Goal: Find specific page/section: Find specific page/section

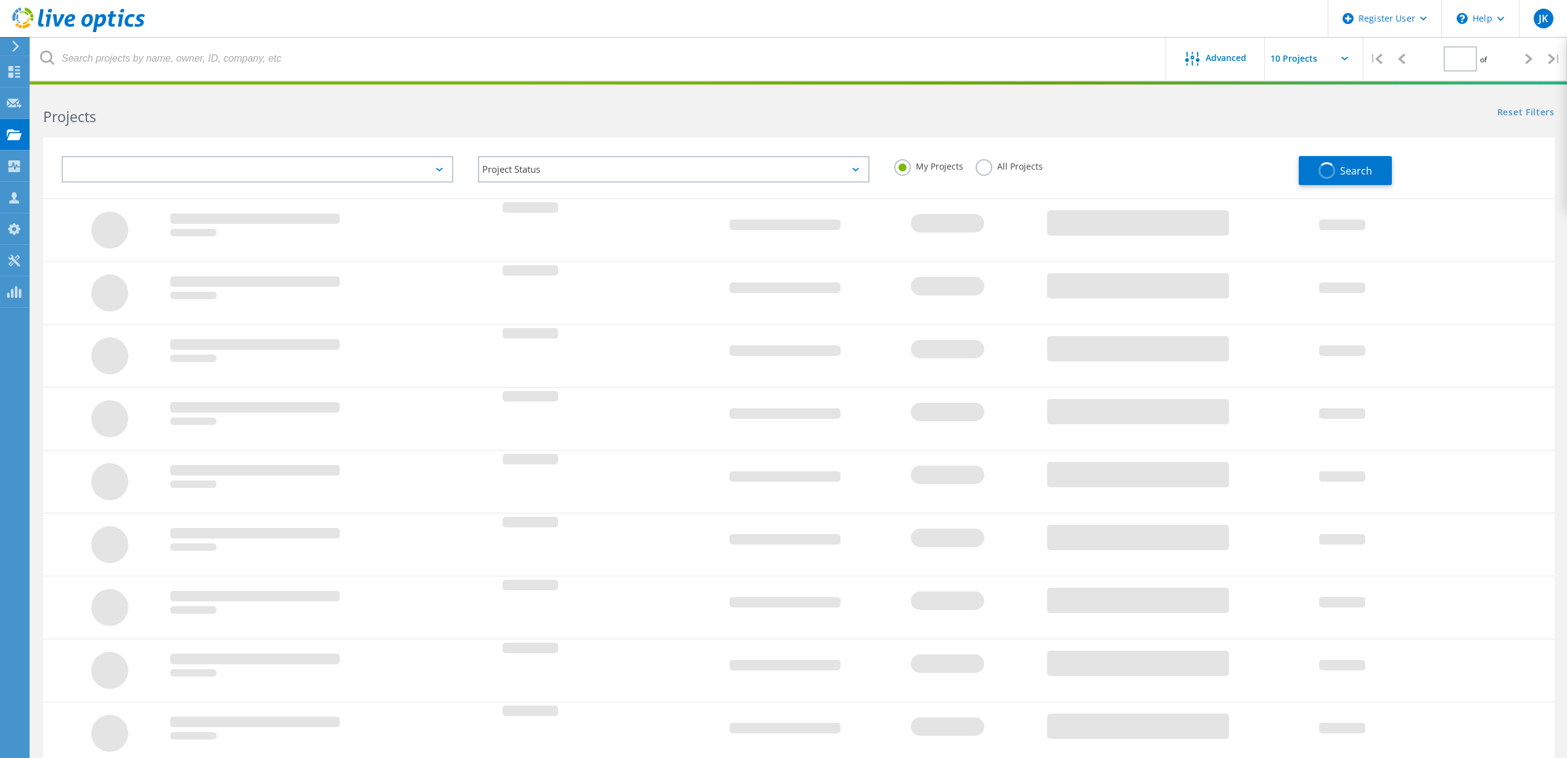
type input "1"
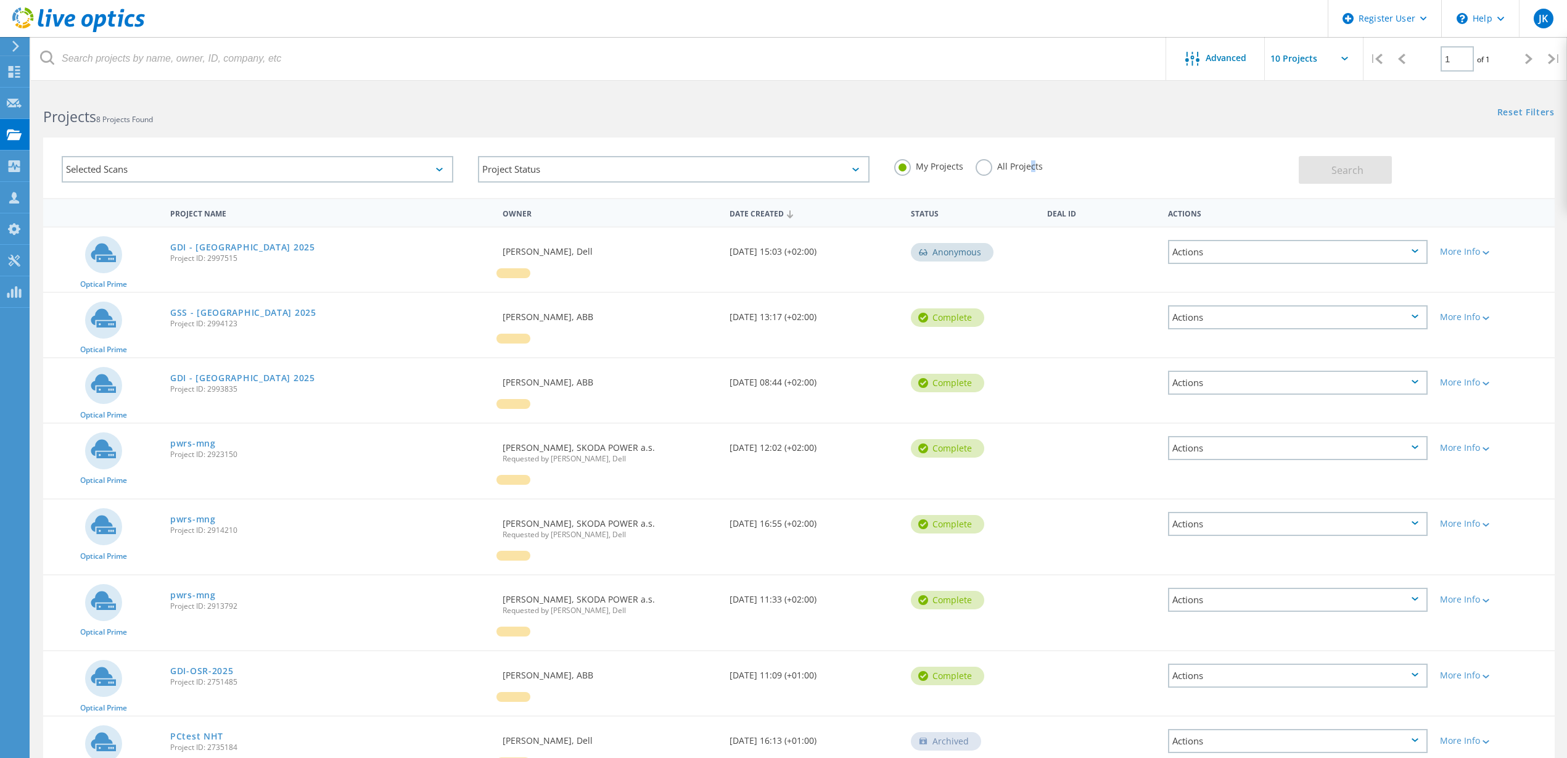
click at [1029, 165] on label "All Projects" at bounding box center [1009, 165] width 67 height 12
click at [976, 167] on label "All Projects" at bounding box center [1009, 165] width 67 height 12
click at [0, 0] on input "All Projects" at bounding box center [0, 0] width 0 height 0
click at [289, 173] on div "Selected Scans" at bounding box center [258, 169] width 392 height 27
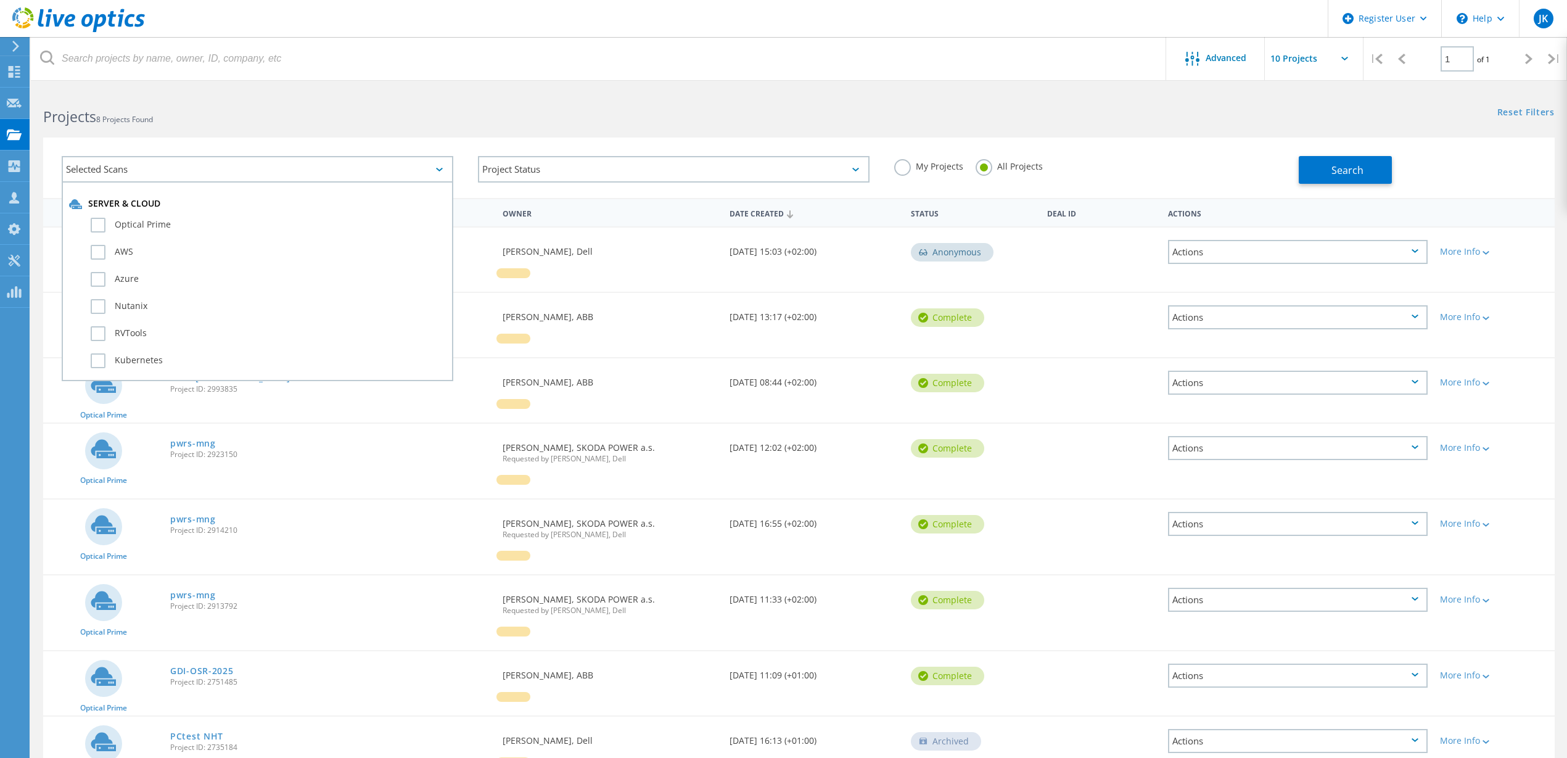
click at [289, 173] on div "Selected Scans" at bounding box center [258, 169] width 392 height 27
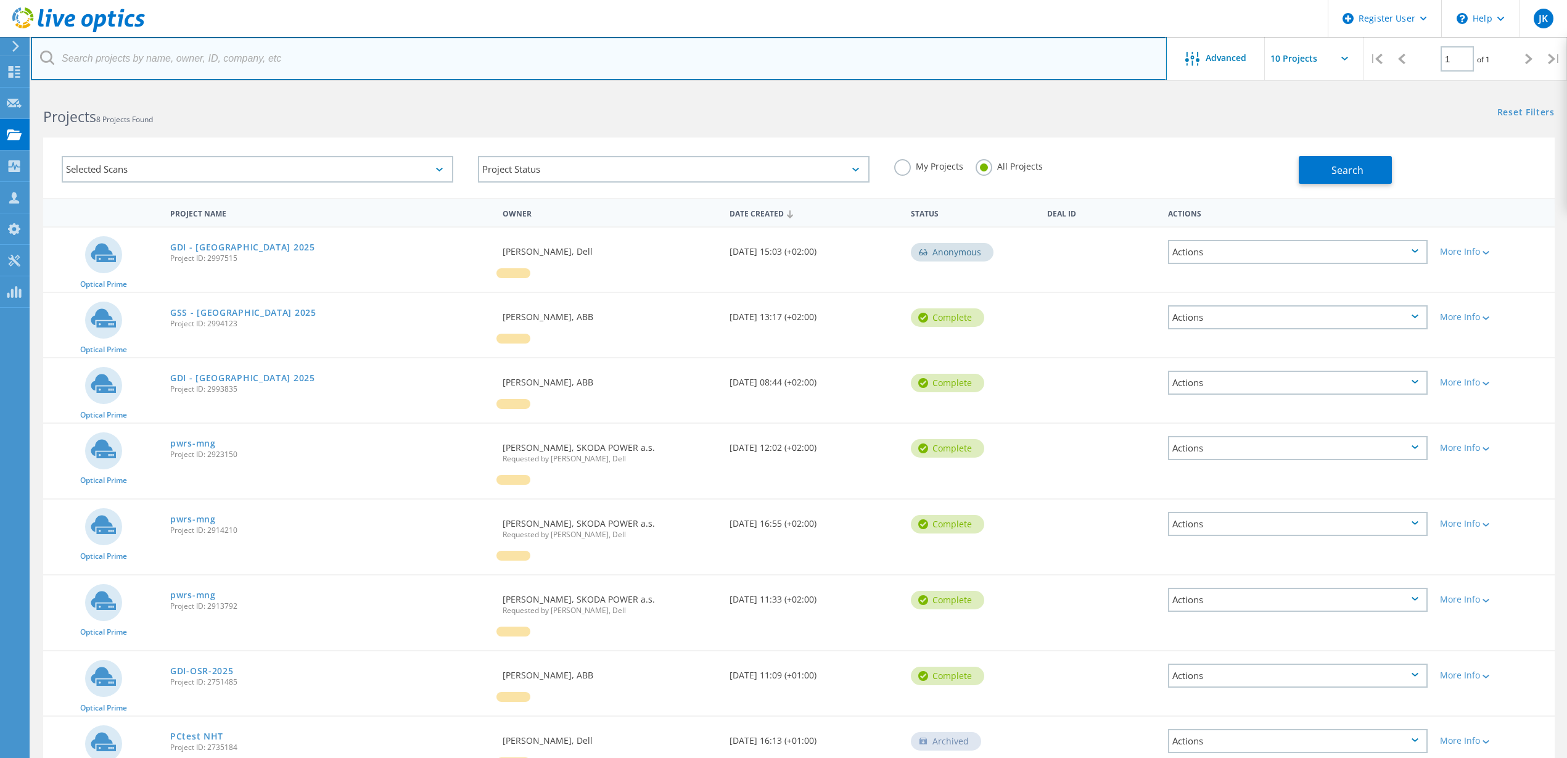
click at [304, 44] on input "text" at bounding box center [599, 58] width 1136 height 43
type input "brembo"
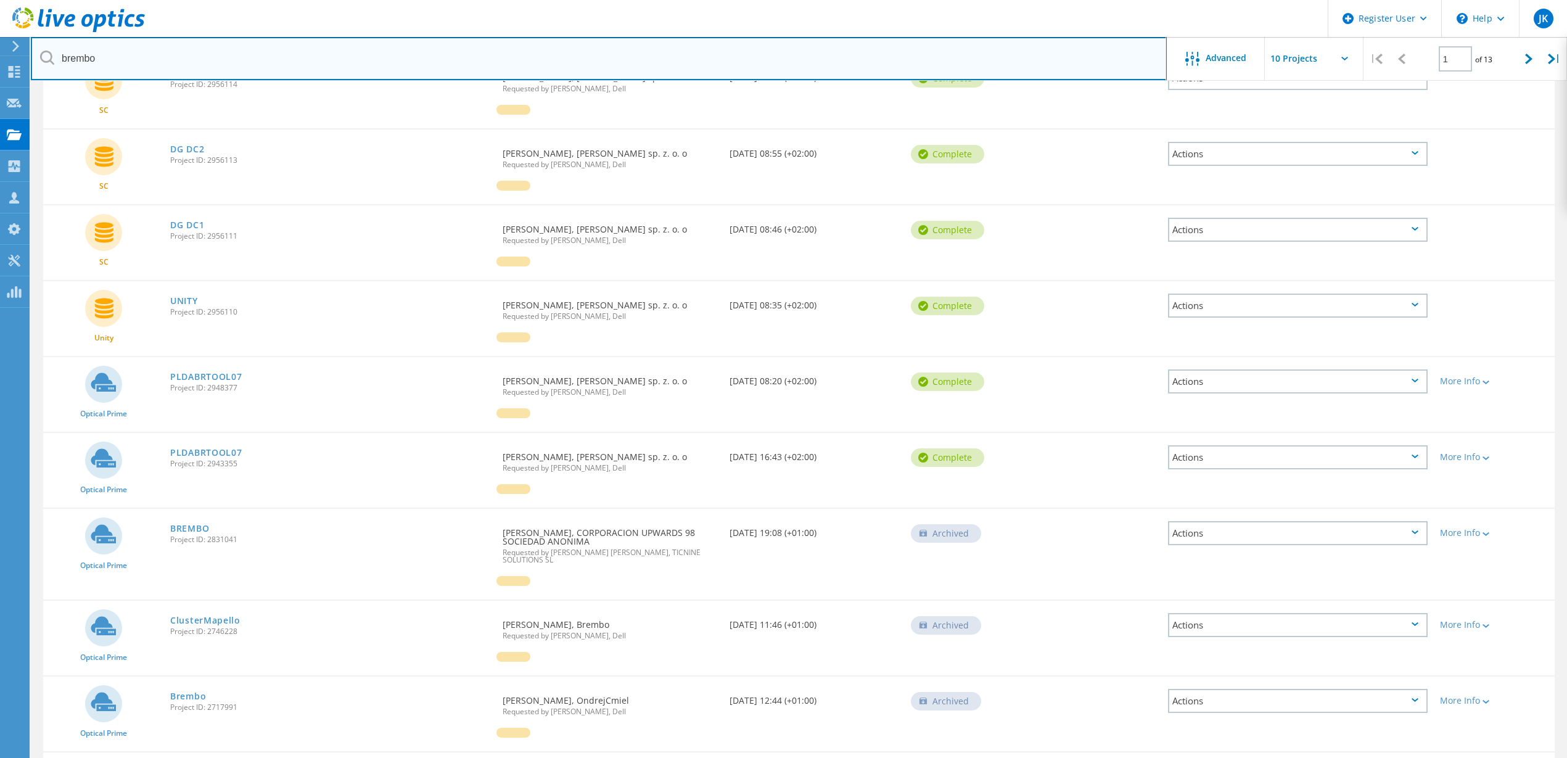
scroll to position [285, 0]
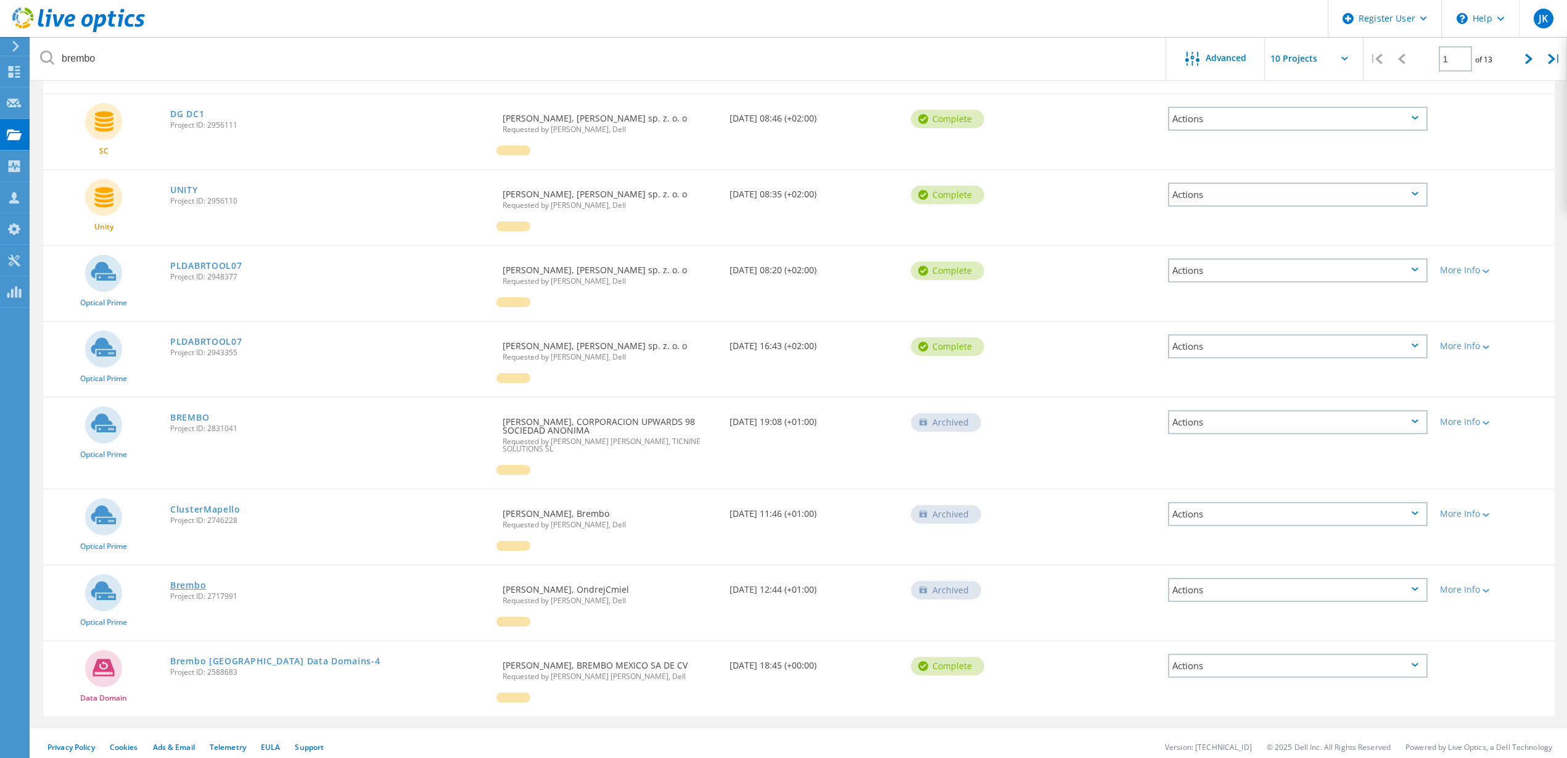
click at [187, 581] on link "Brembo" at bounding box center [188, 585] width 36 height 9
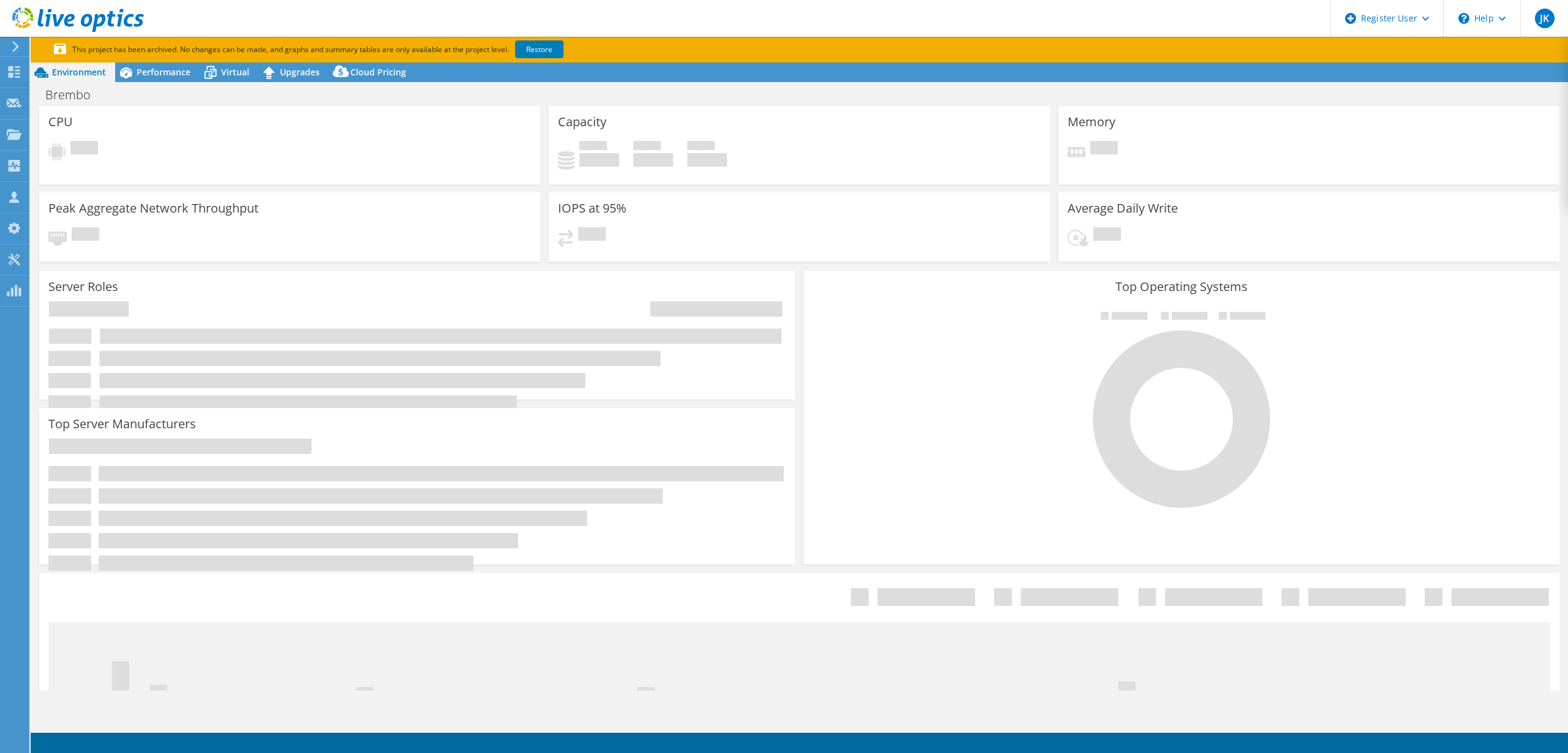
select select "EUFrankfurt"
select select "EUR"
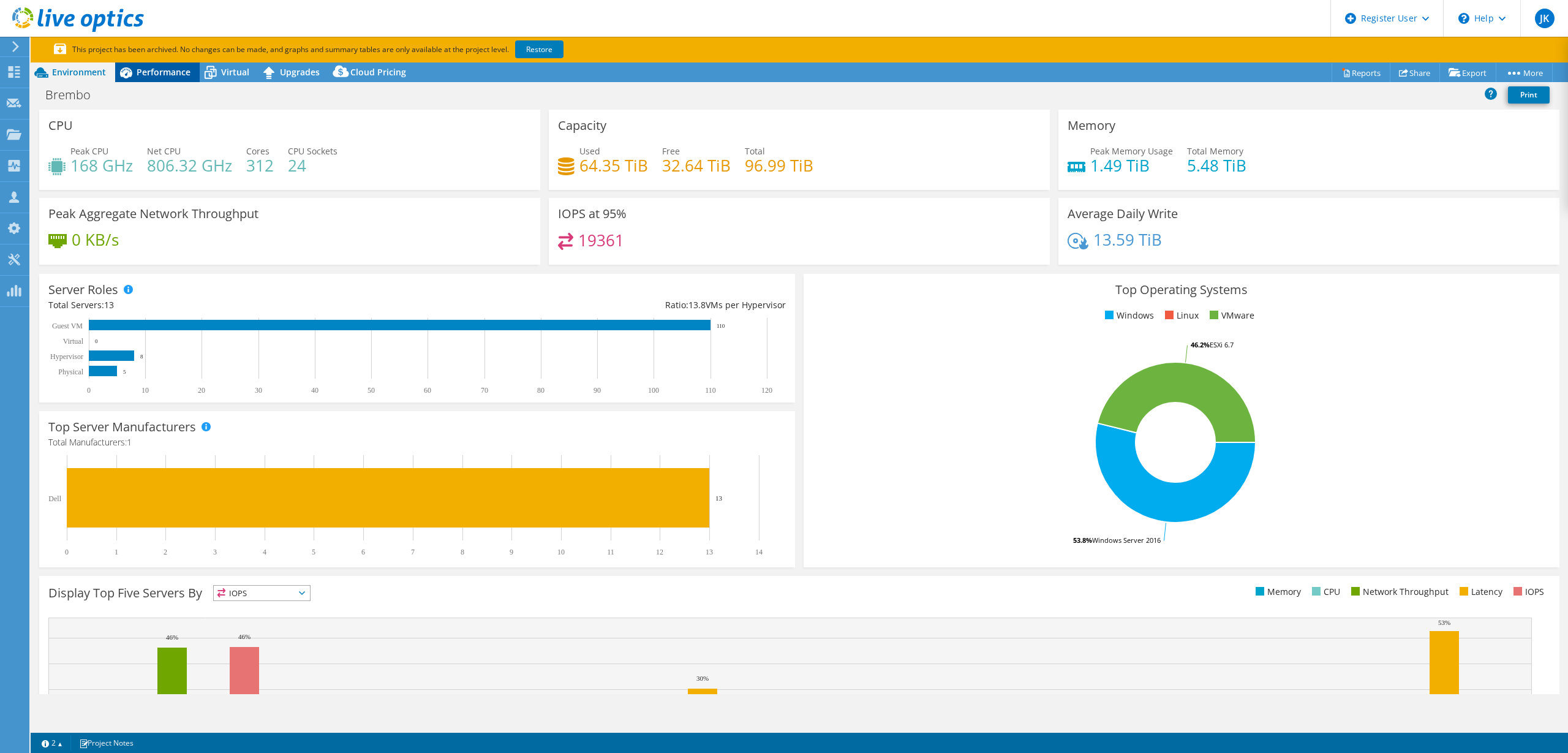
click at [150, 77] on div "Performance" at bounding box center [157, 73] width 84 height 20
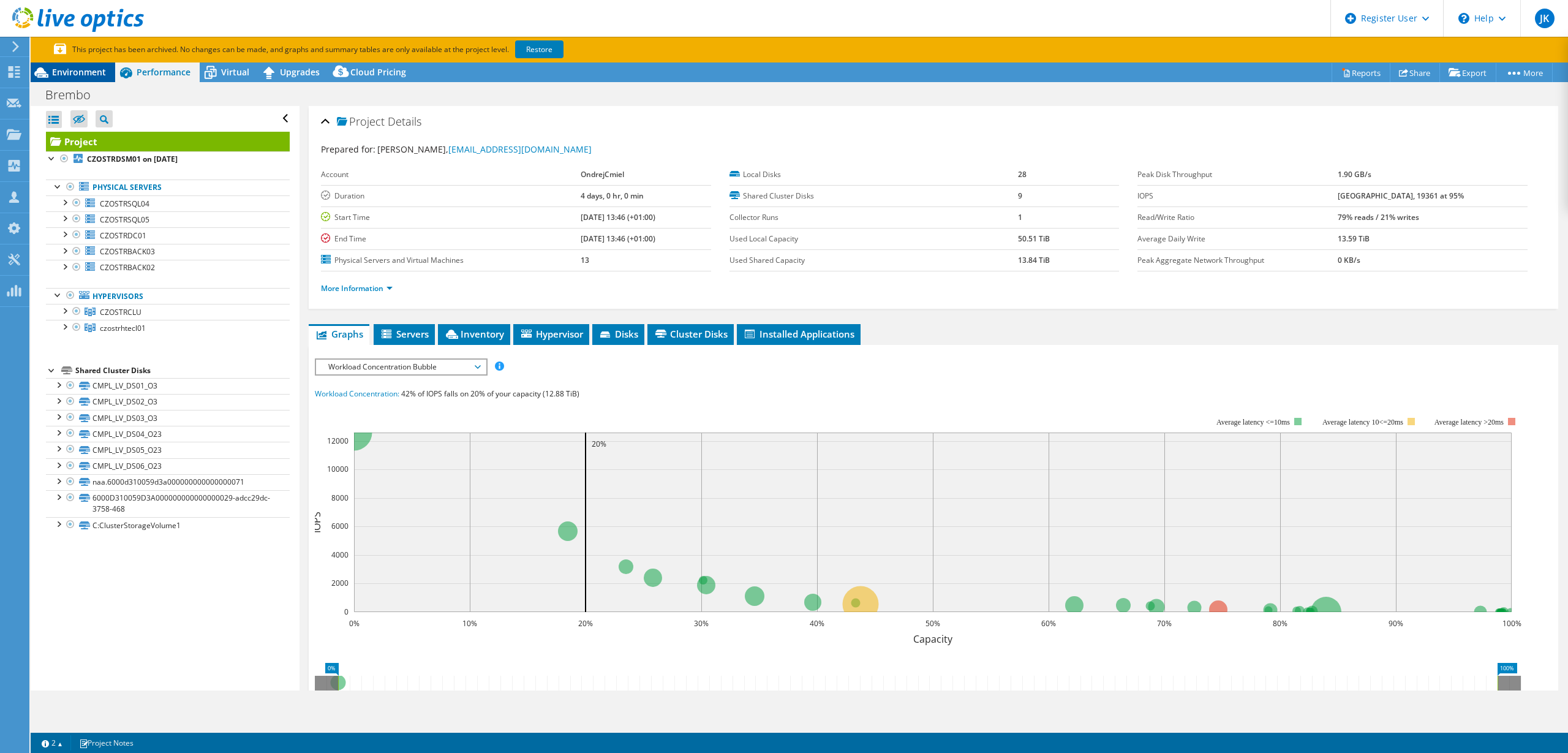
click at [91, 75] on span "Environment" at bounding box center [78, 73] width 54 height 12
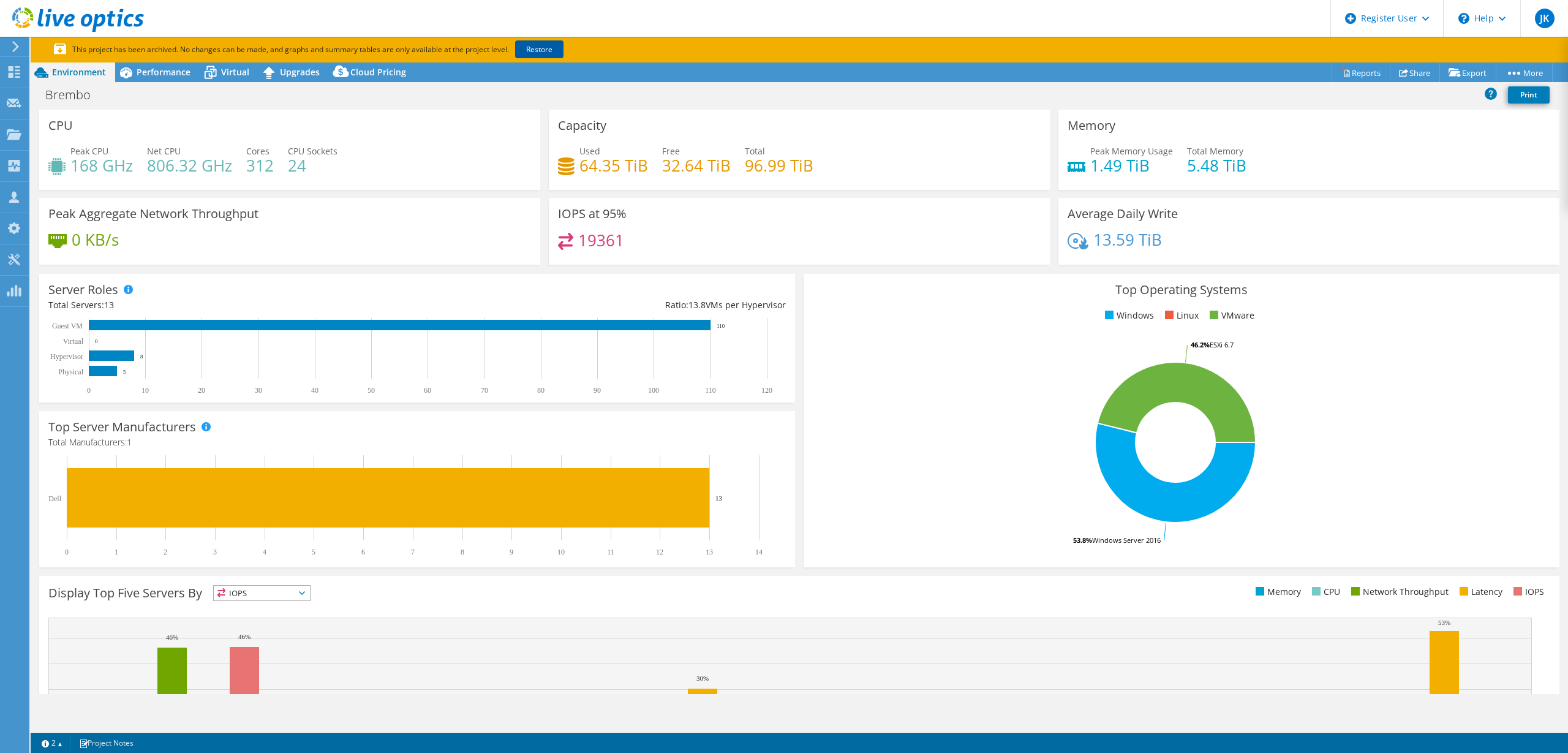
click at [544, 51] on link "Restore" at bounding box center [539, 50] width 49 height 18
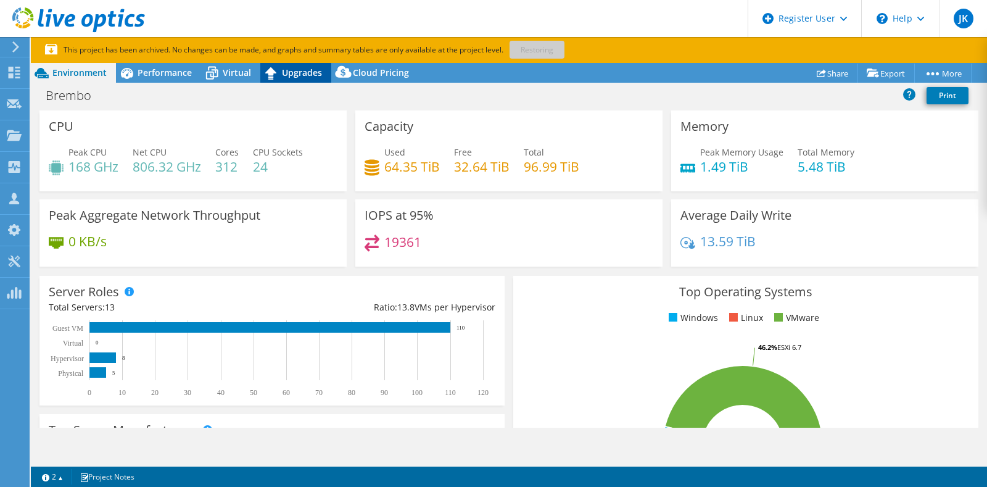
click at [270, 76] on icon at bounding box center [271, 73] width 22 height 22
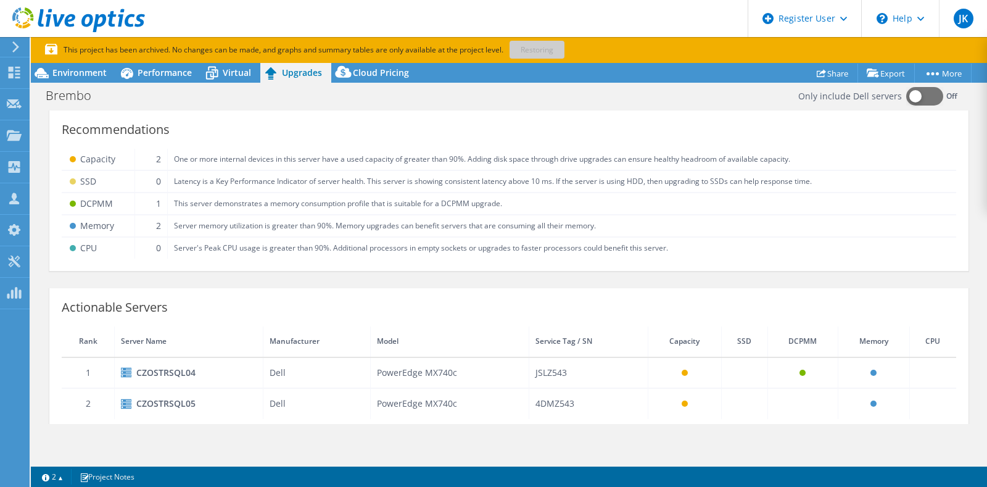
click at [384, 180] on td "Latency is a Key Performance Indicator of server health. This server is showing…" at bounding box center [561, 181] width 789 height 22
